Goal: Information Seeking & Learning: Check status

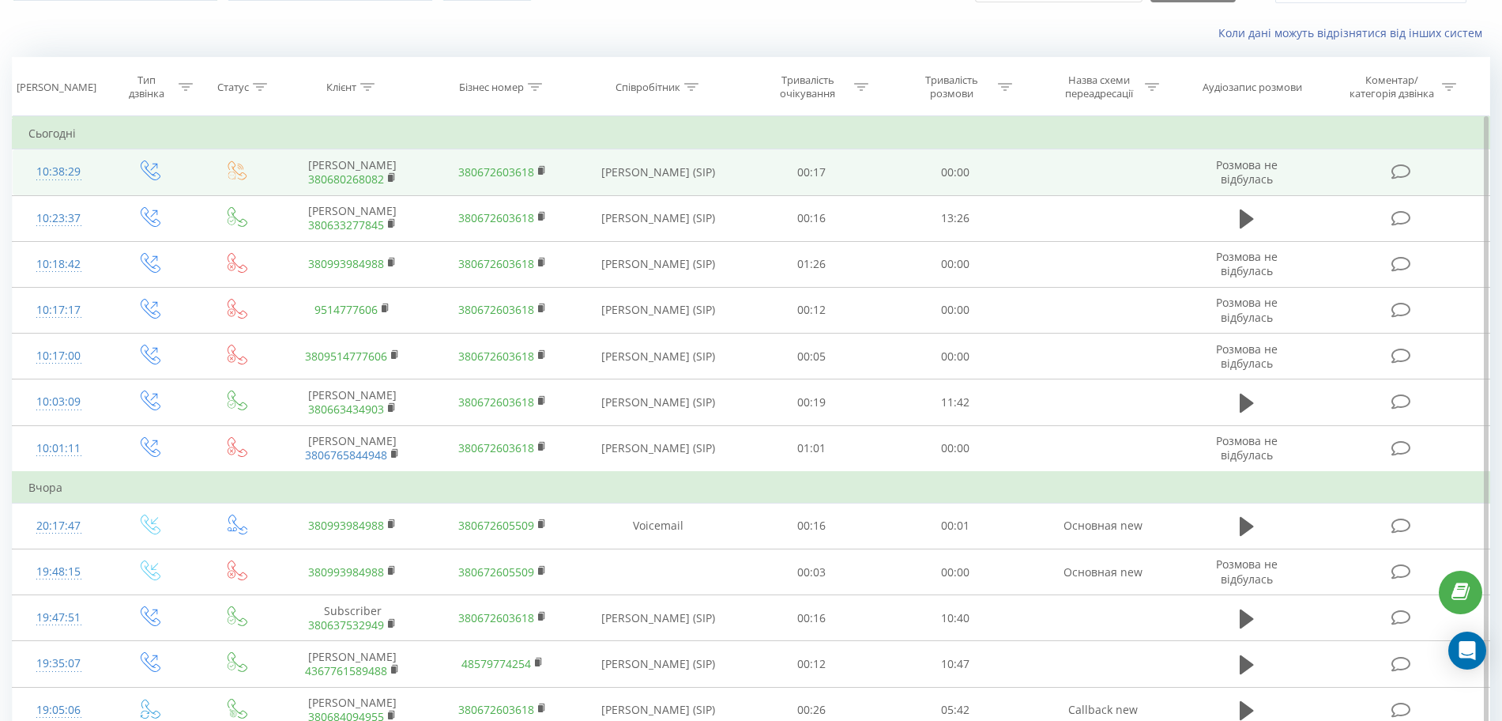
scroll to position [99, 0]
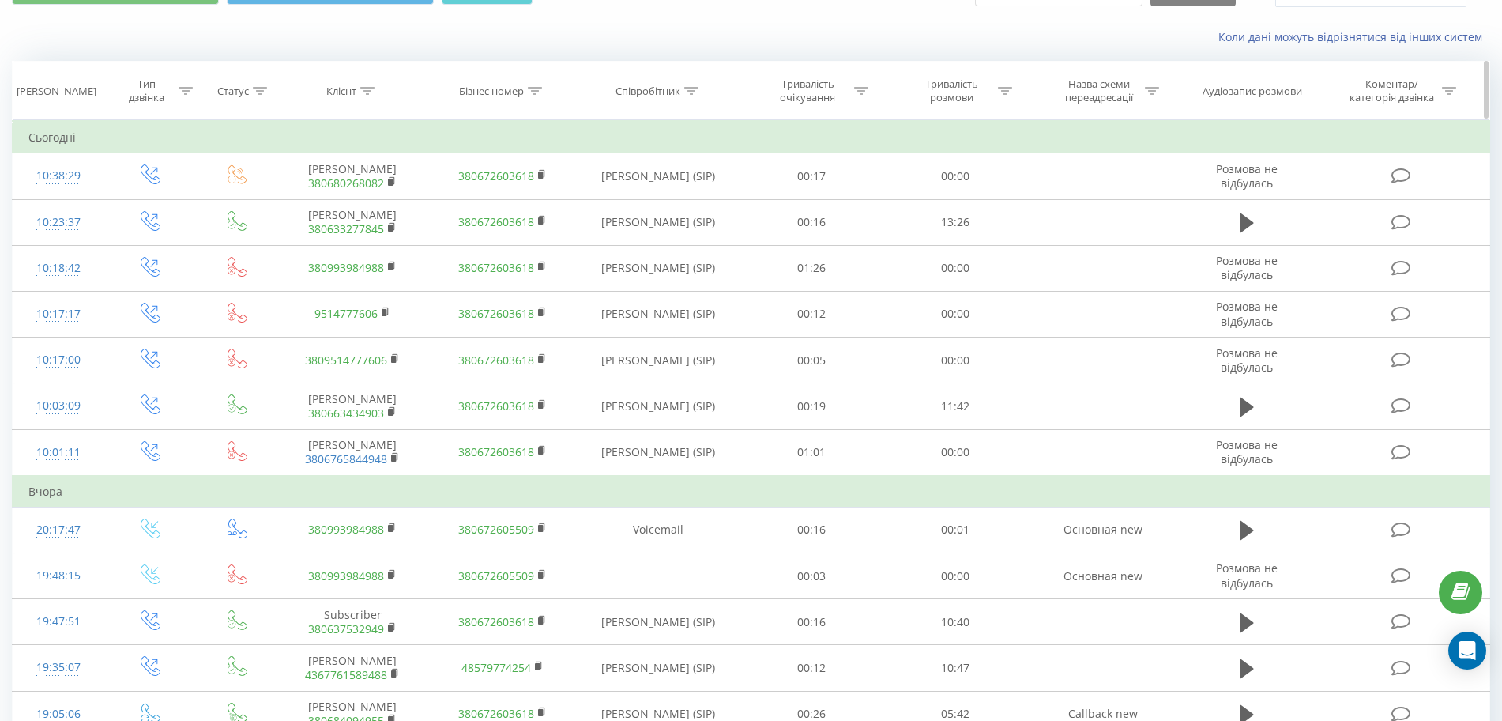
click at [185, 83] on div "Тип дзвінка" at bounding box center [156, 90] width 74 height 27
click at [163, 199] on div "Введіть значення" at bounding box center [142, 205] width 112 height 13
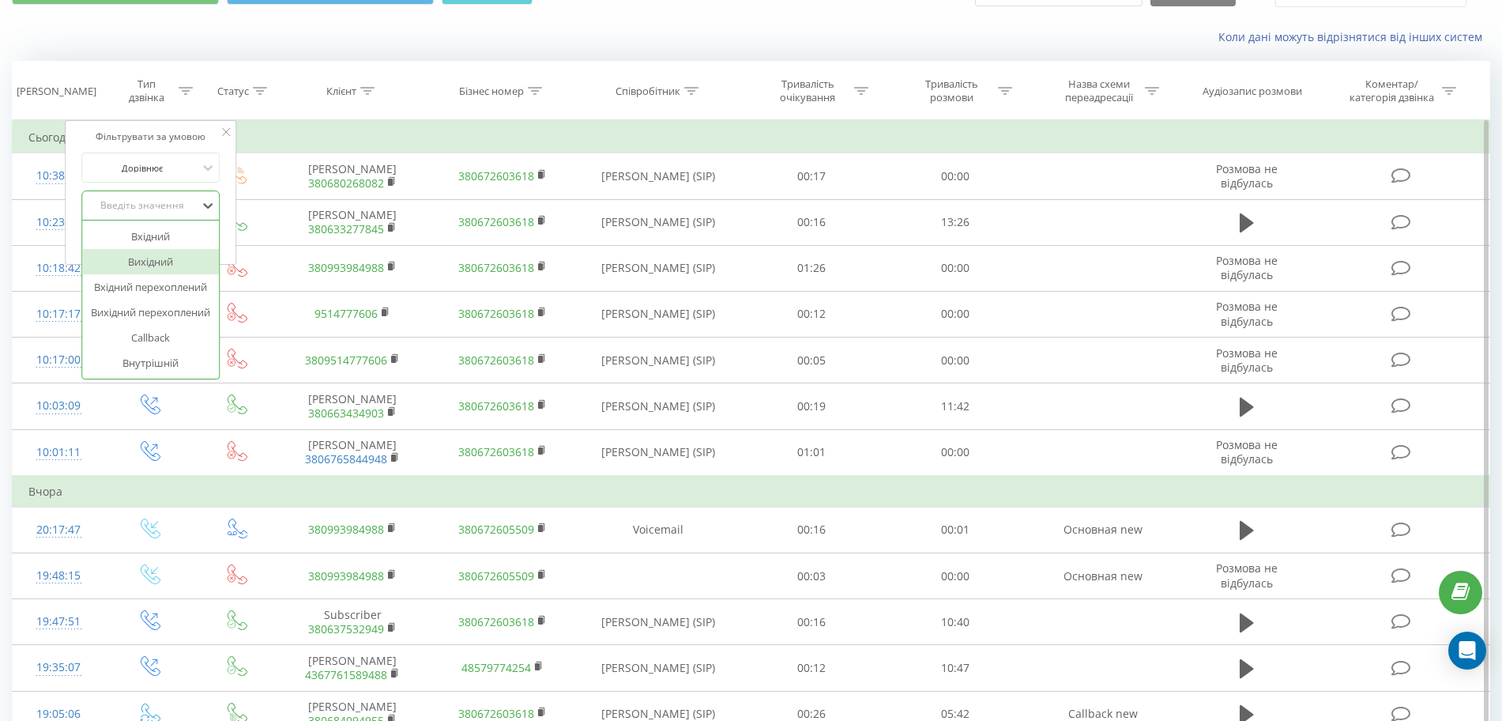
click at [164, 249] on div "Вихідний" at bounding box center [151, 261] width 138 height 25
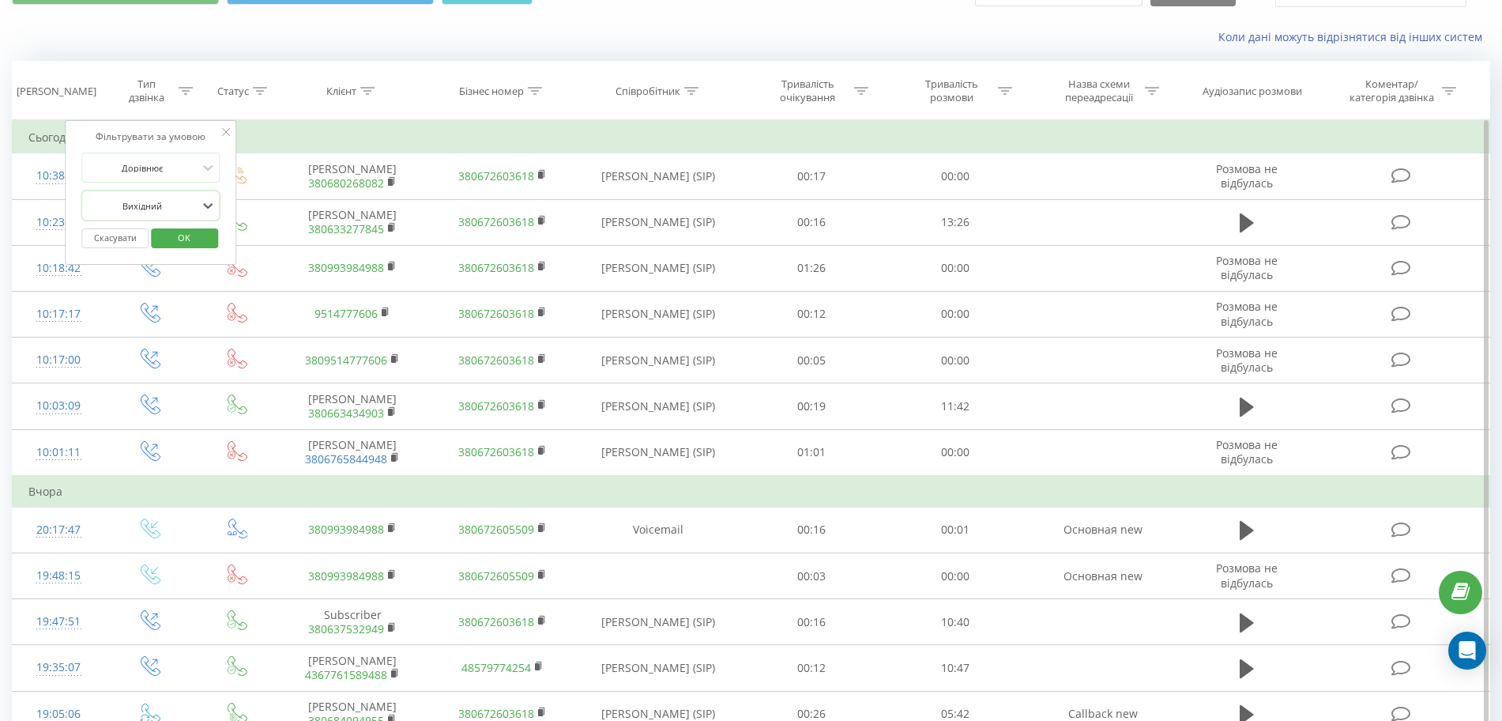
click at [184, 225] on span "OK" at bounding box center [184, 237] width 44 height 24
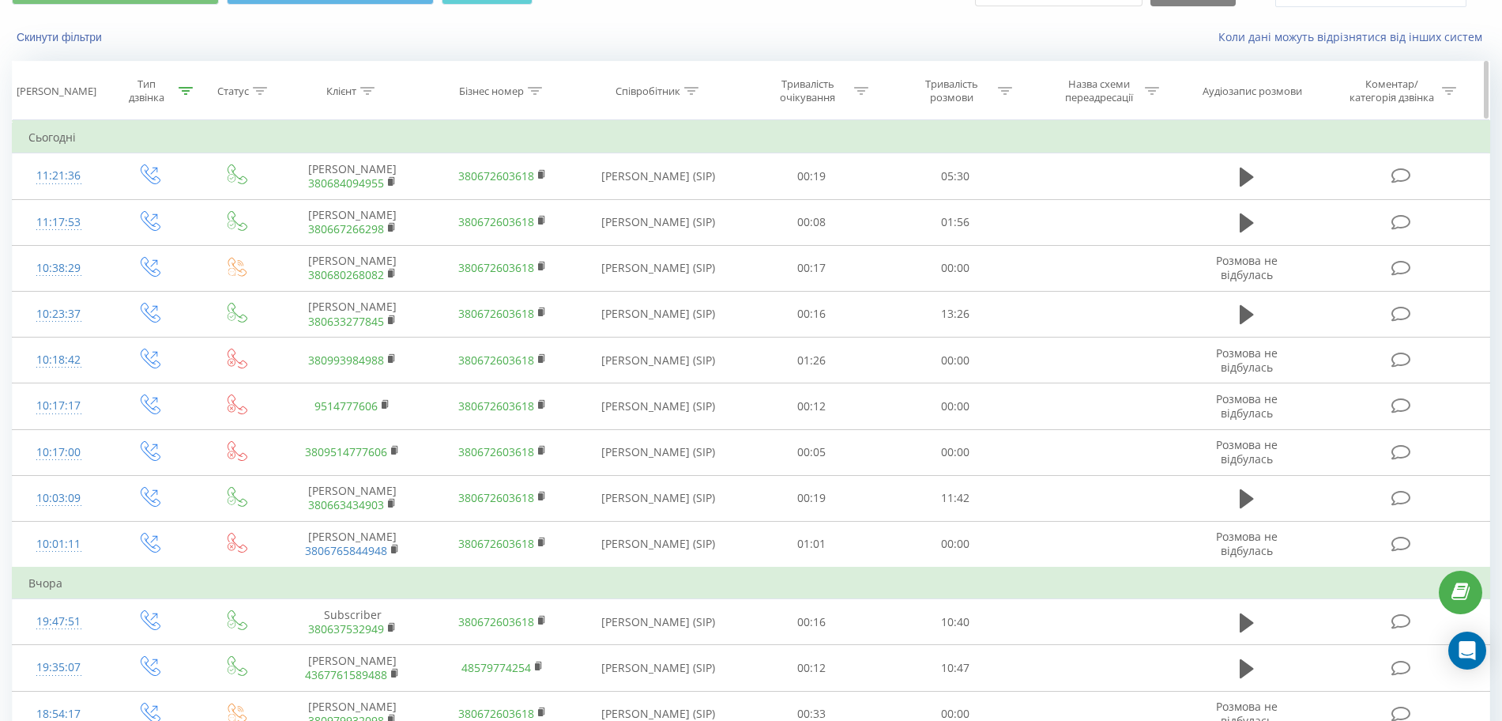
click at [861, 87] on icon at bounding box center [861, 91] width 14 height 8
click at [1012, 87] on icon at bounding box center [1005, 91] width 14 height 8
click at [1002, 194] on input "text" at bounding box center [956, 204] width 139 height 28
type input "00:00"
click at [989, 228] on span "OK" at bounding box center [989, 235] width 44 height 24
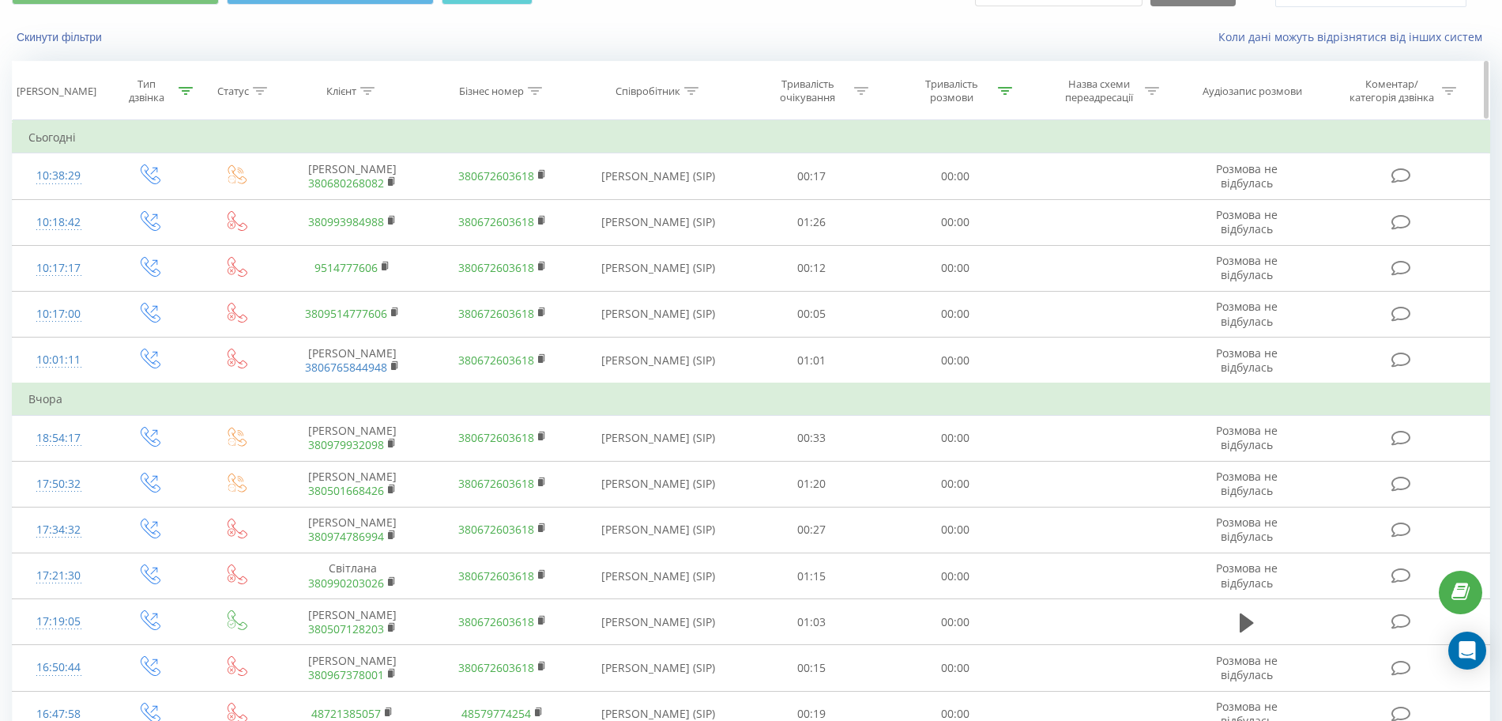
click at [192, 87] on icon at bounding box center [186, 91] width 14 height 8
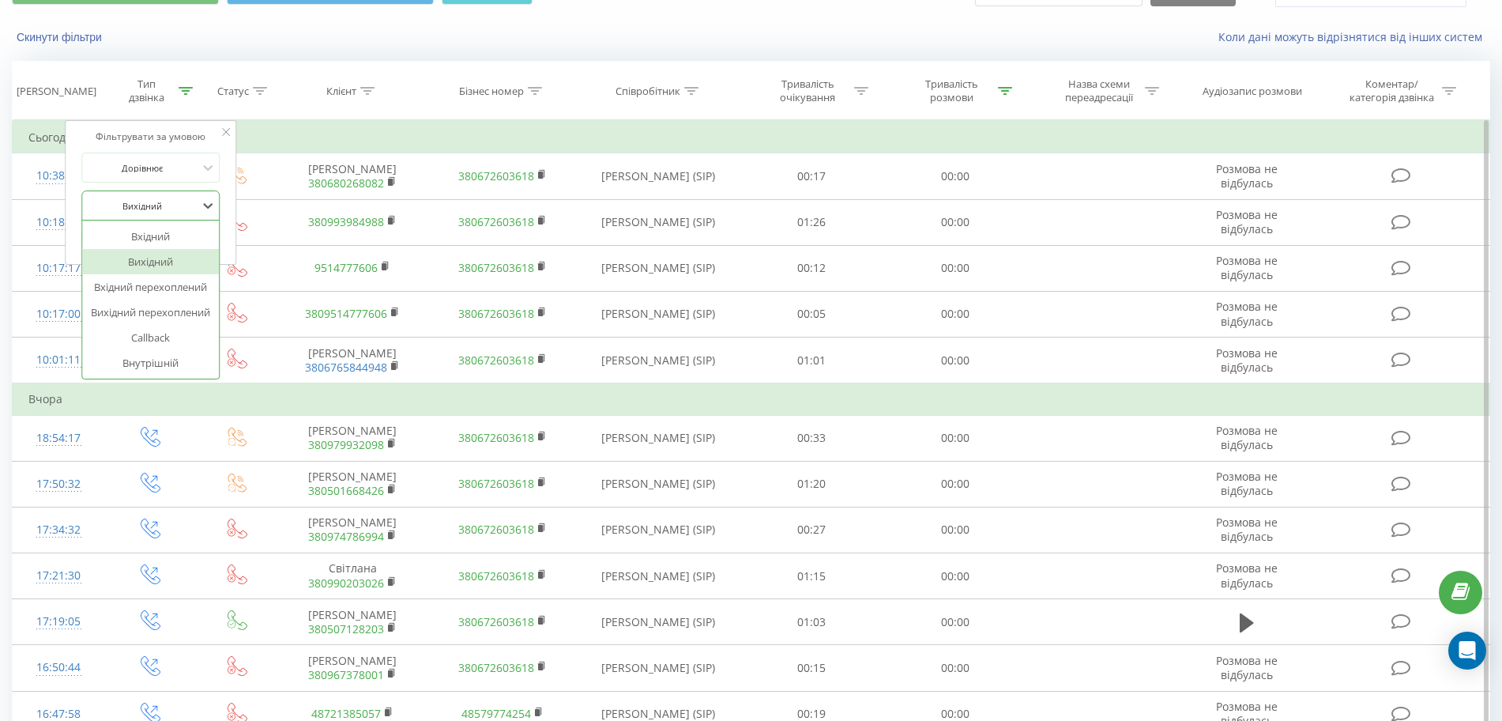
click at [146, 198] on div at bounding box center [142, 205] width 112 height 15
click at [162, 225] on div "Вхідний" at bounding box center [151, 236] width 138 height 25
click at [173, 225] on span "OK" at bounding box center [184, 237] width 44 height 24
